Goal: Transaction & Acquisition: Download file/media

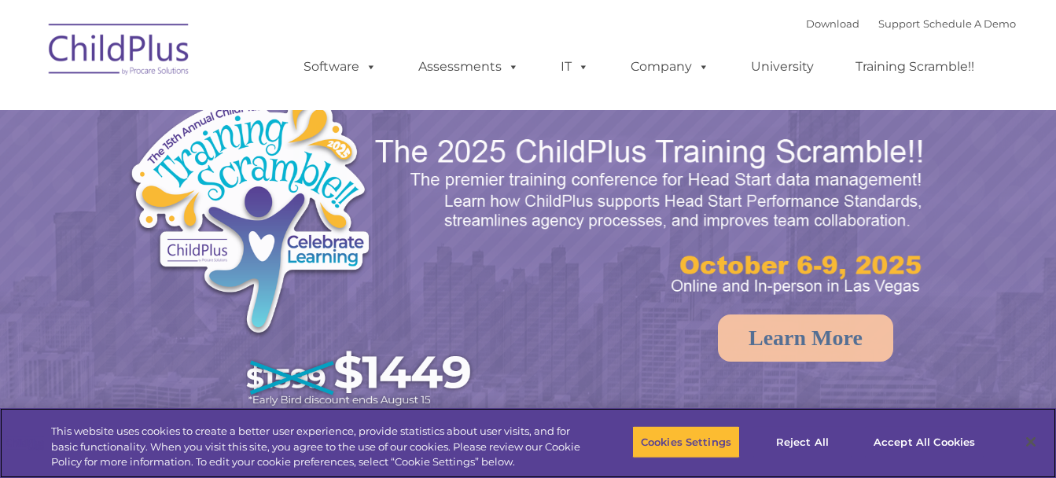
select select "MEDIUM"
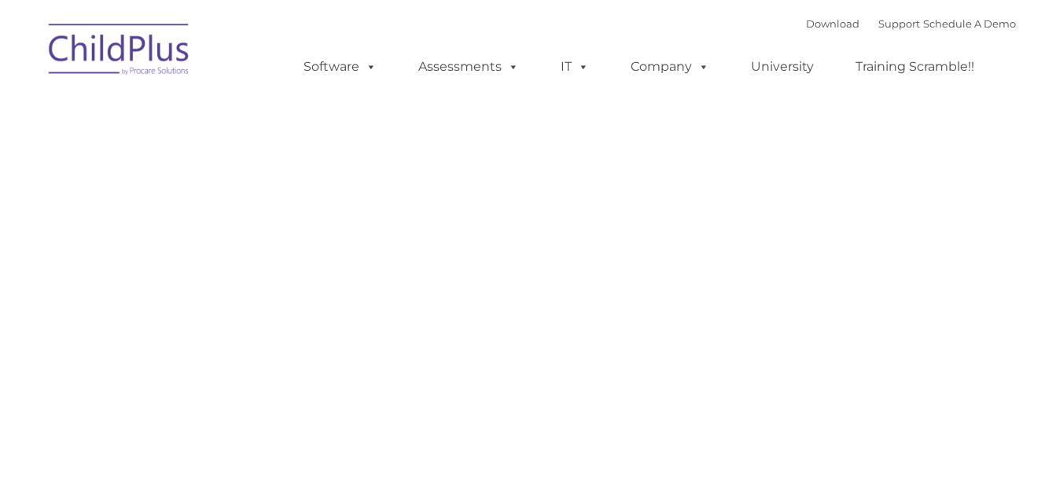
type input ""
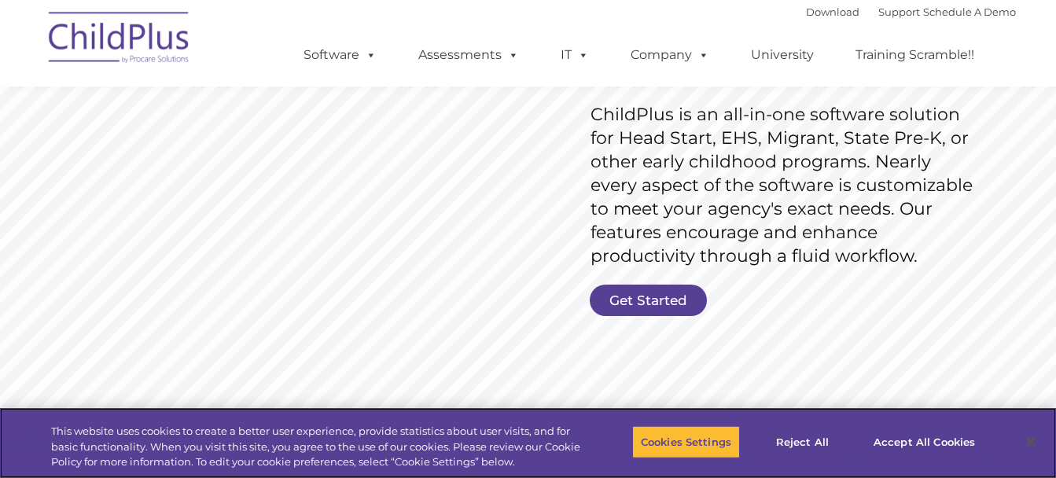
scroll to position [276, 0]
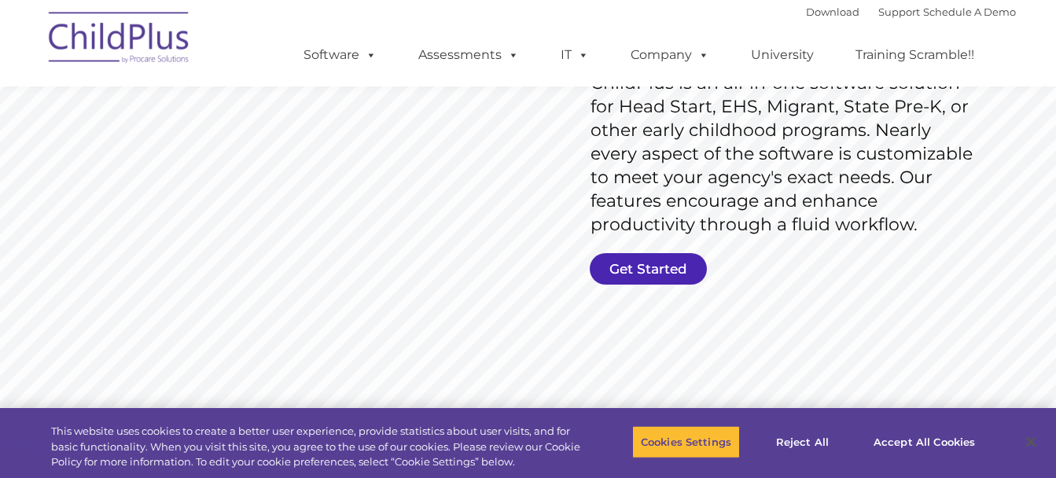
click at [669, 269] on link "Get Started" at bounding box center [648, 268] width 117 height 31
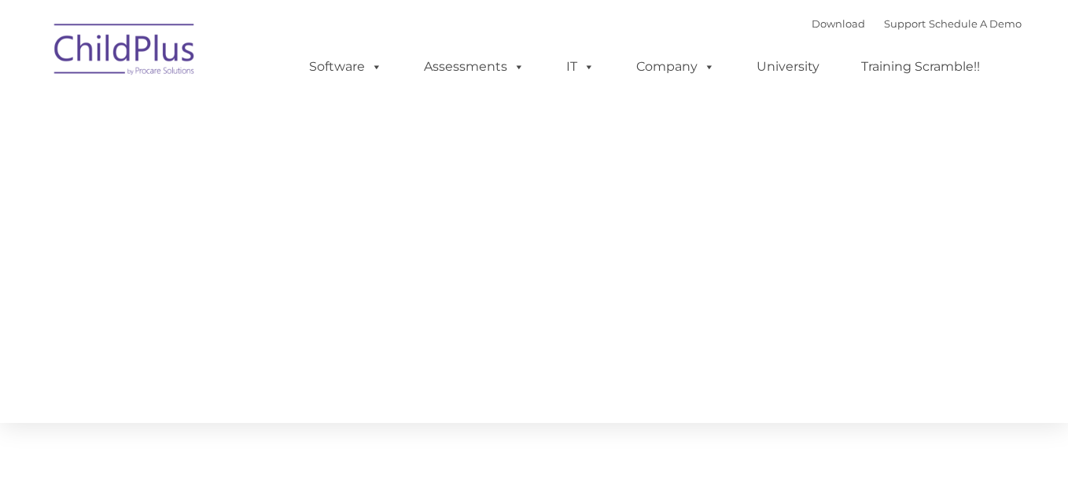
type input ""
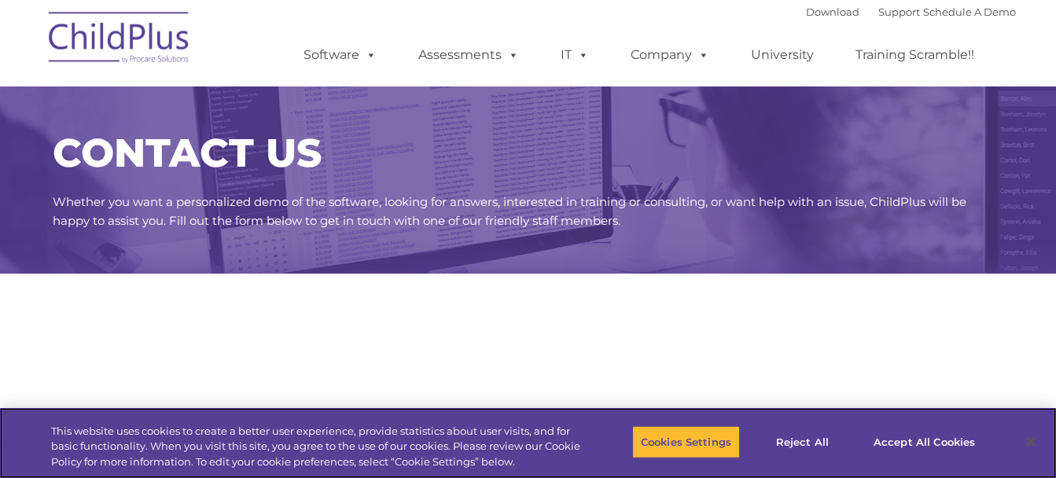
select select "MEDIUM"
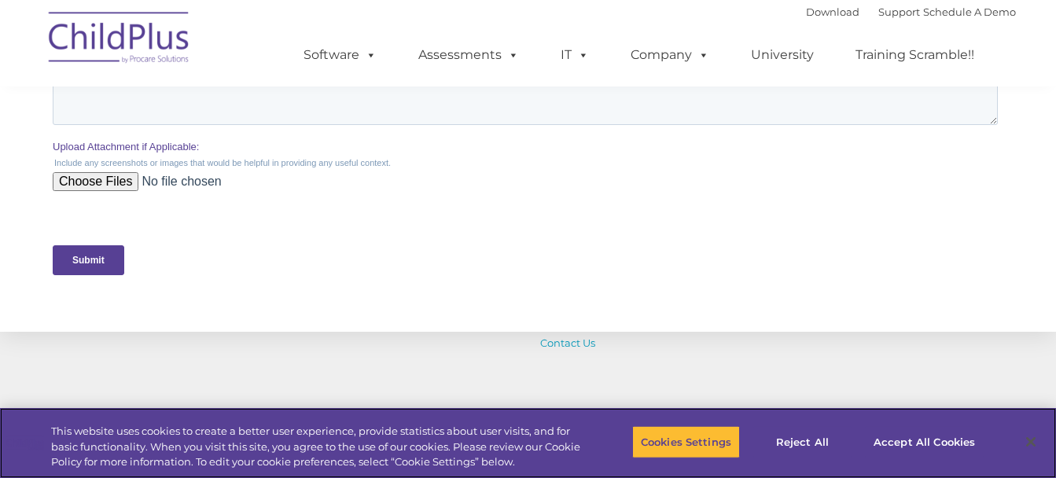
scroll to position [886, 0]
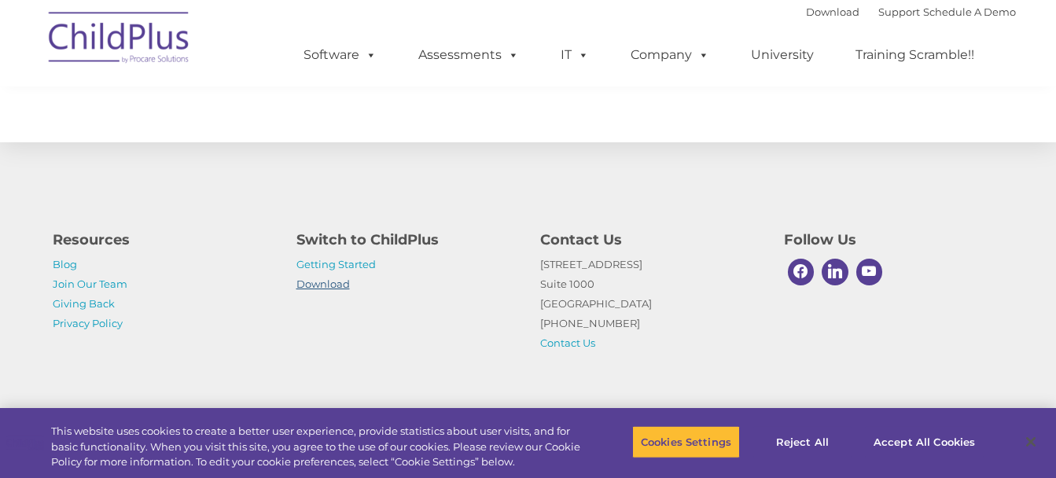
click at [316, 286] on link "Download" at bounding box center [323, 284] width 53 height 13
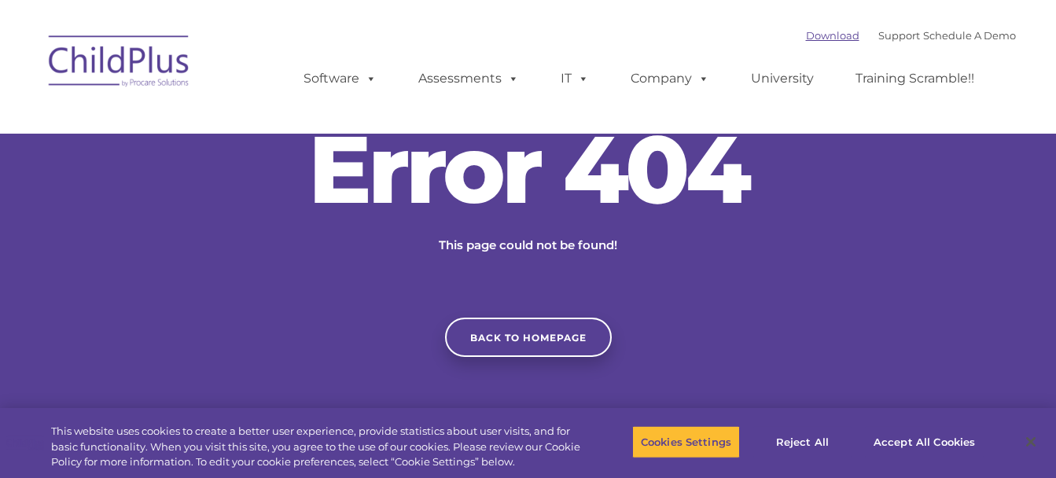
click at [816, 32] on link "Download" at bounding box center [832, 35] width 53 height 13
